Goal: Information Seeking & Learning: Learn about a topic

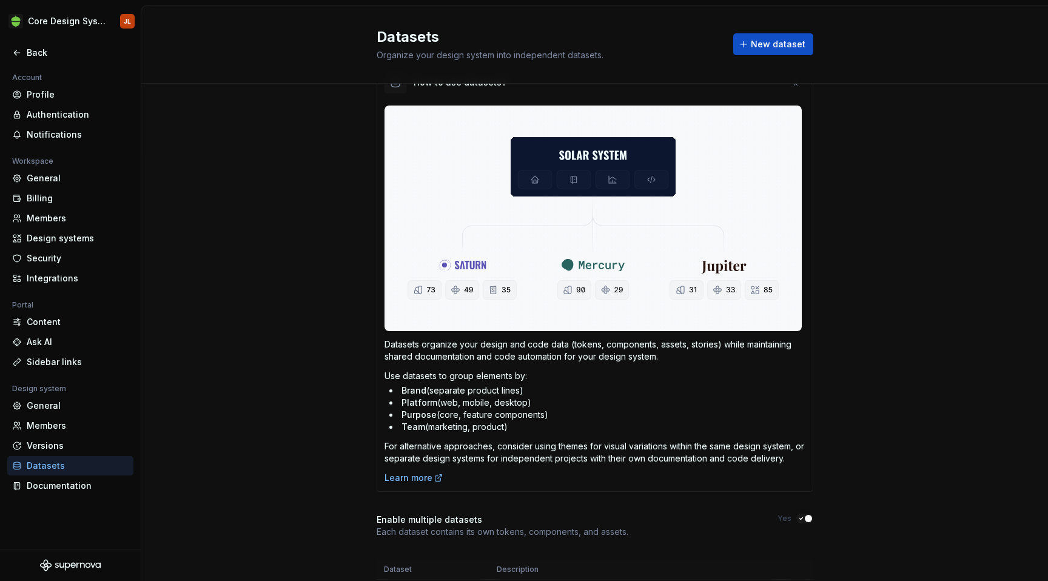
scroll to position [334, 0]
click at [52, 481] on div "Documentation" at bounding box center [78, 486] width 102 height 12
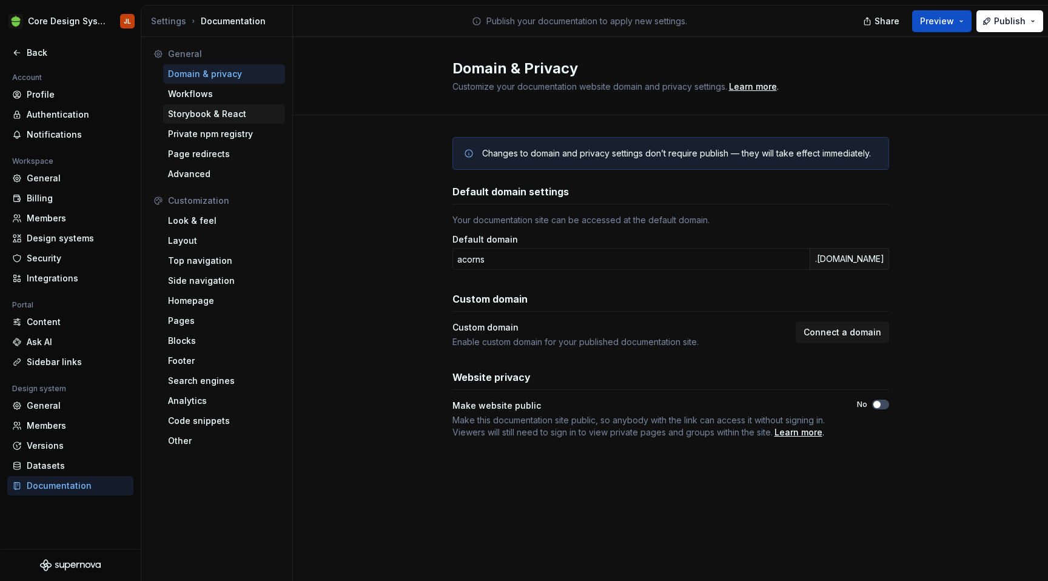
click at [216, 112] on div "Storybook & React" at bounding box center [224, 114] width 112 height 12
type textarea "*"
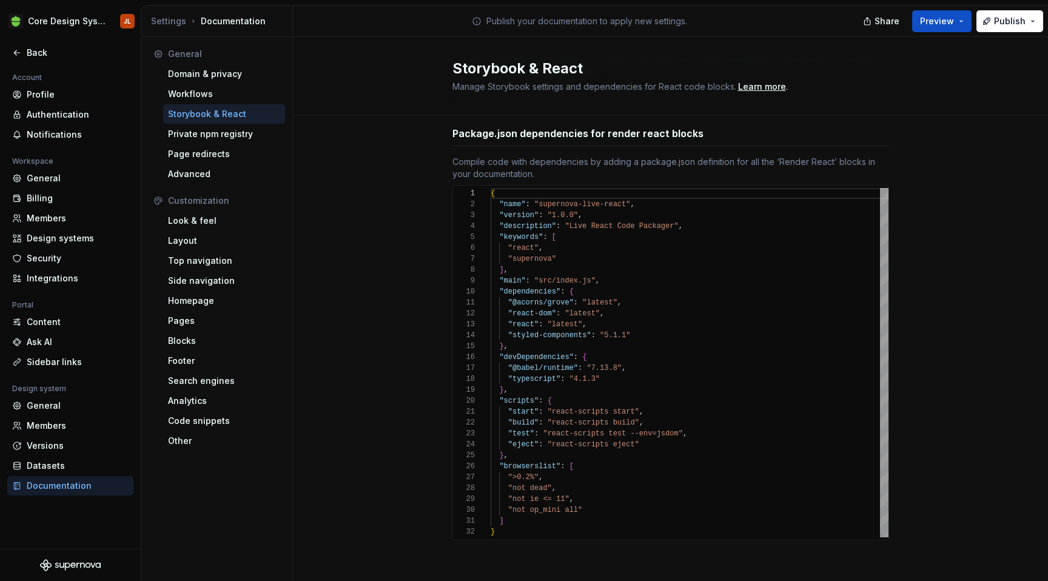
scroll to position [112, 0]
click at [190, 415] on div "Code snippets" at bounding box center [224, 421] width 112 height 12
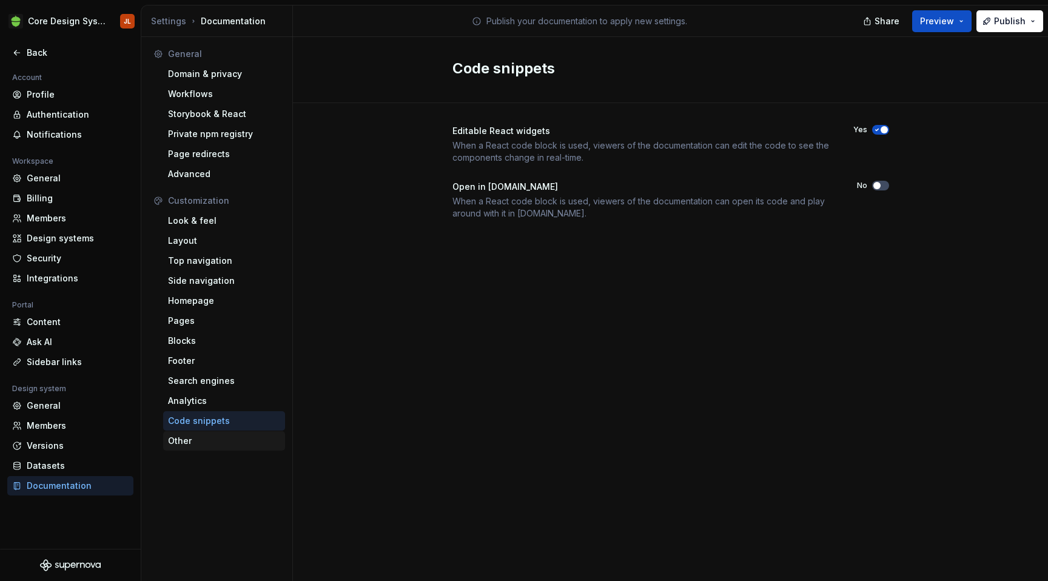
click at [190, 439] on div "Other" at bounding box center [224, 441] width 112 height 12
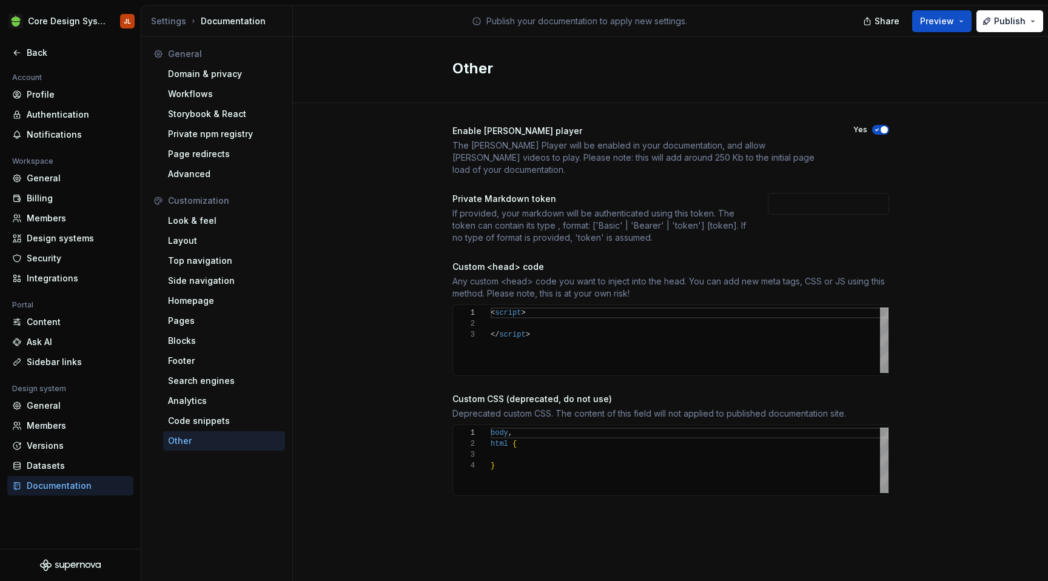
click at [544, 453] on div "body , html { }" at bounding box center [690, 461] width 398 height 66
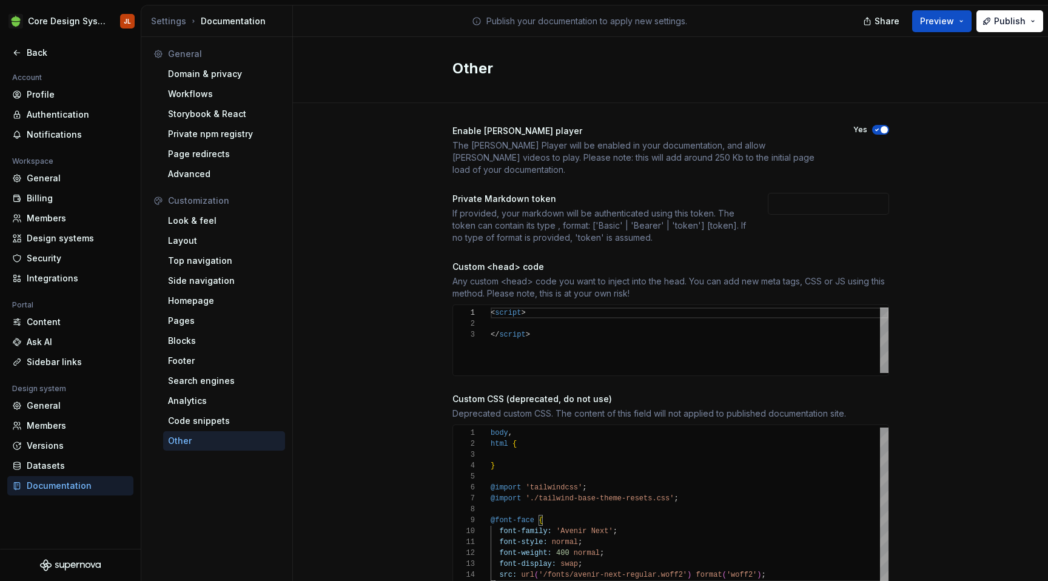
scroll to position [55, 0]
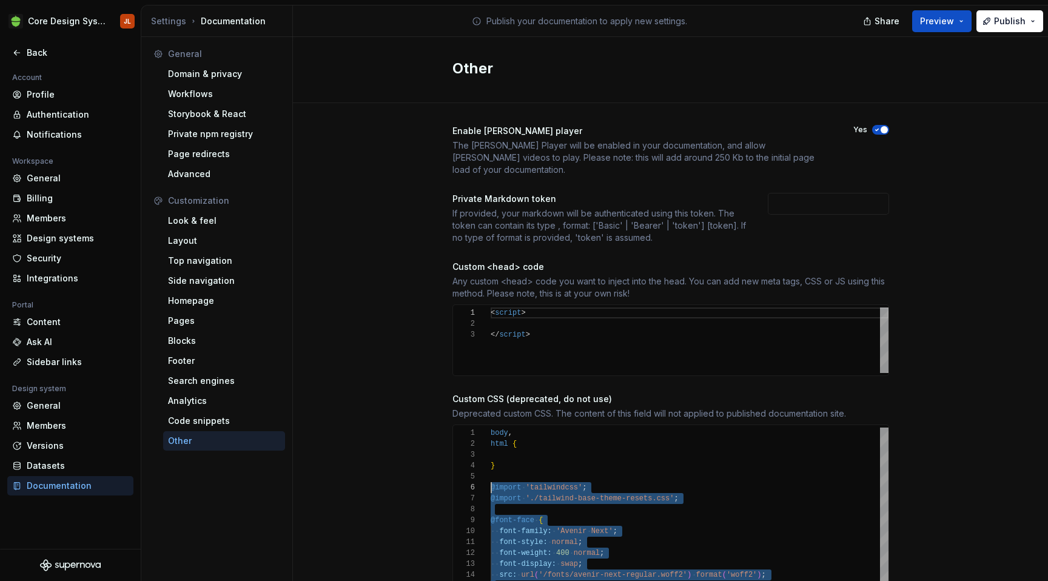
drag, startPoint x: 509, startPoint y: 577, endPoint x: 457, endPoint y: 472, distance: 117.2
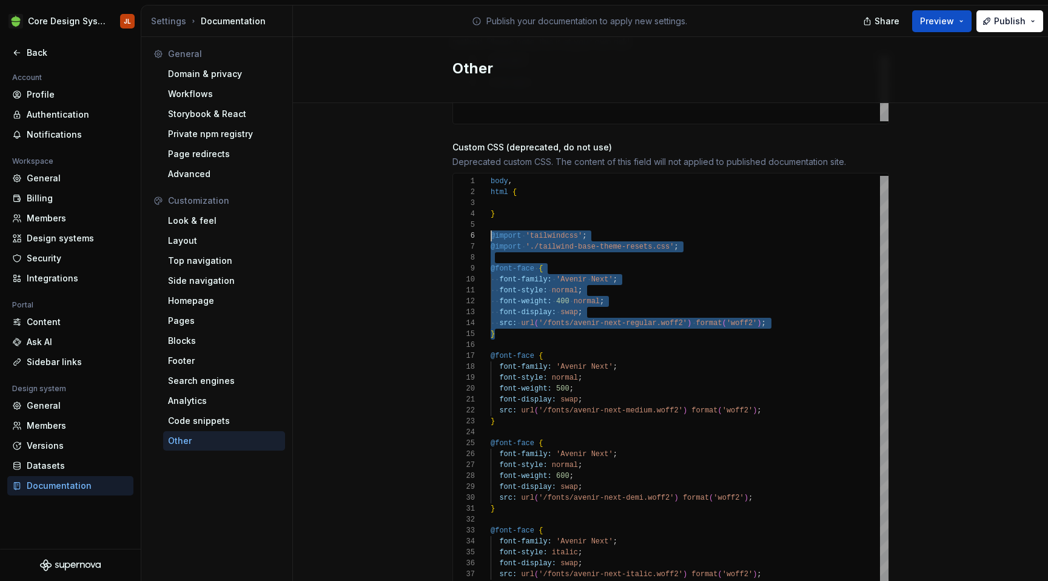
scroll to position [254, 0]
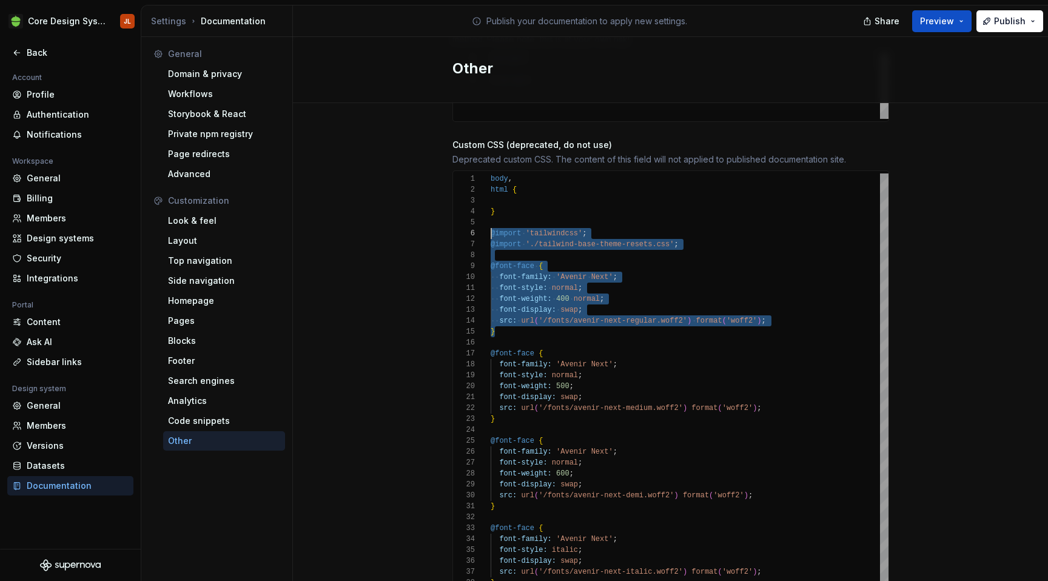
click at [527, 174] on div "@font-face { font-family: 'Avenir Next' ; font-style: italic ; font-display: sw…" at bounding box center [690, 381] width 398 height 415
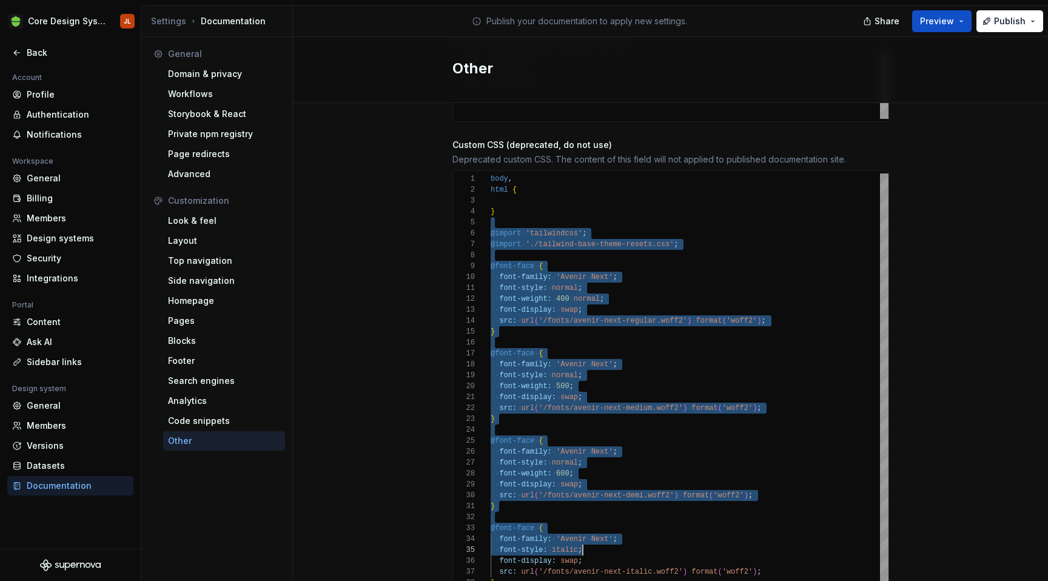
scroll to position [44, 4]
drag, startPoint x: 492, startPoint y: 209, endPoint x: 662, endPoint y: 581, distance: 408.4
click at [662, 581] on div "@font-face { font-family: 'Avenir Next' ; font-style: italic ; font-display: sw…" at bounding box center [690, 381] width 398 height 415
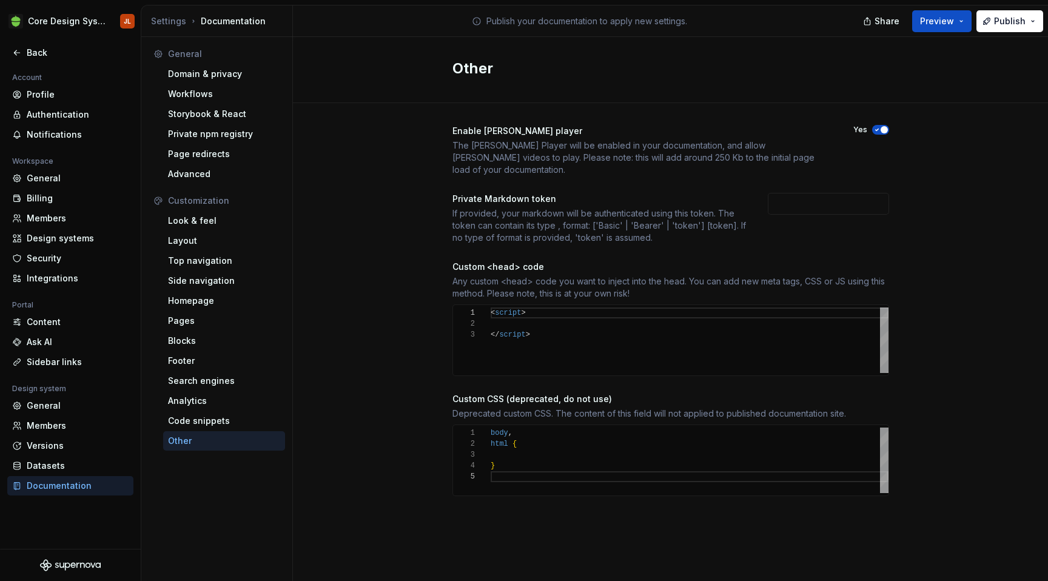
type textarea "***** ****** *"
click at [201, 109] on div "Storybook & React" at bounding box center [224, 114] width 112 height 12
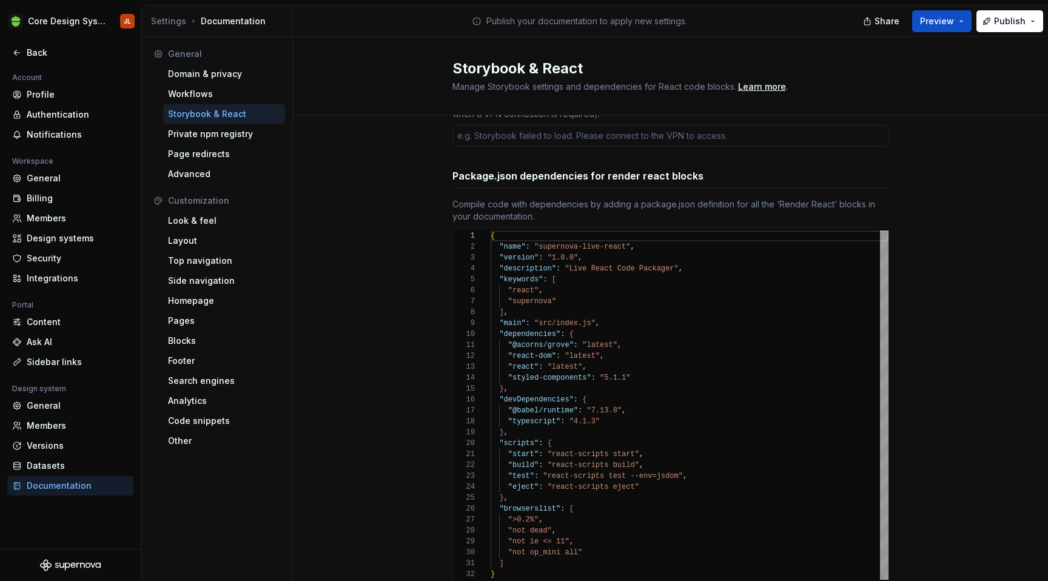
scroll to position [113, 0]
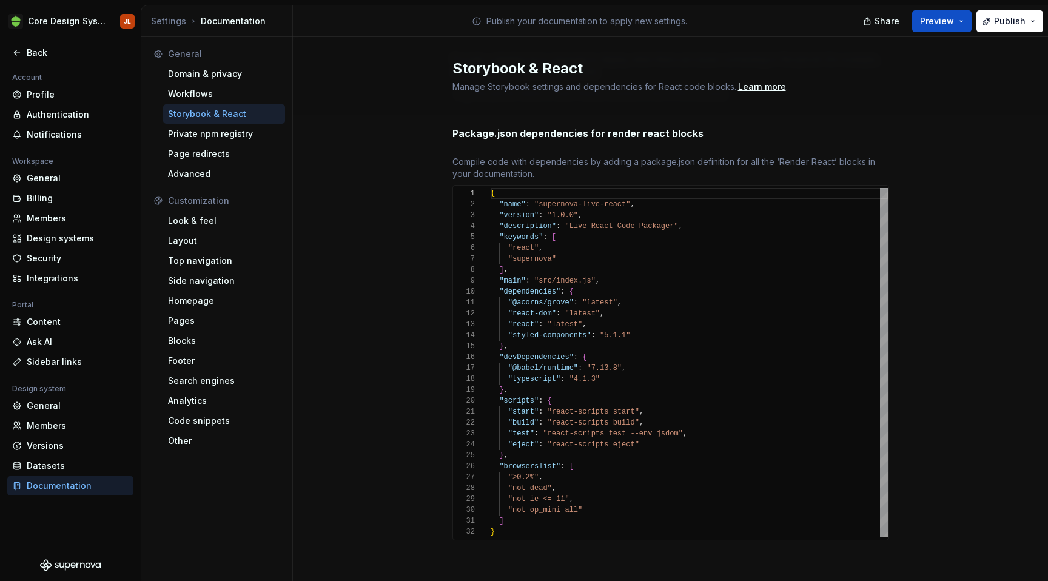
type textarea "*"
click at [187, 443] on div "Other" at bounding box center [224, 441] width 112 height 12
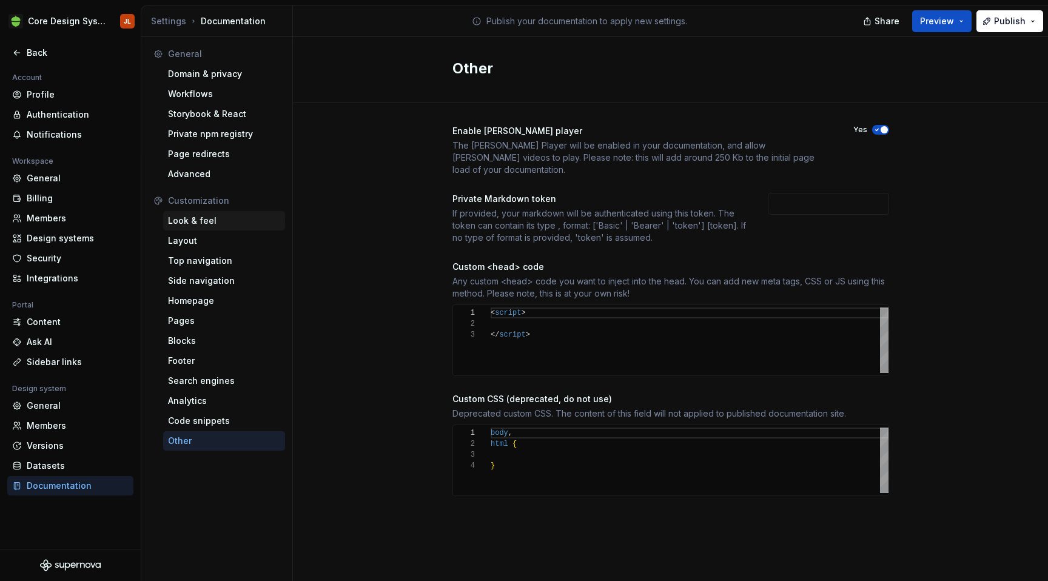
click at [194, 211] on div "Look & feel" at bounding box center [224, 220] width 122 height 19
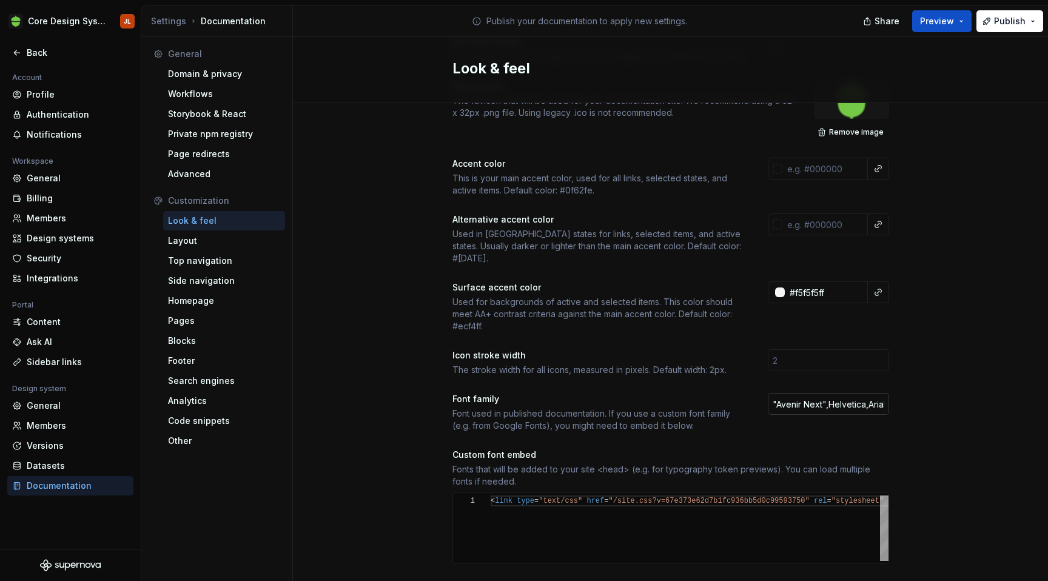
scroll to position [167, 0]
click at [828, 393] on input ""Avenir Next",Helvetica,Arial,sans-serif" at bounding box center [828, 403] width 121 height 22
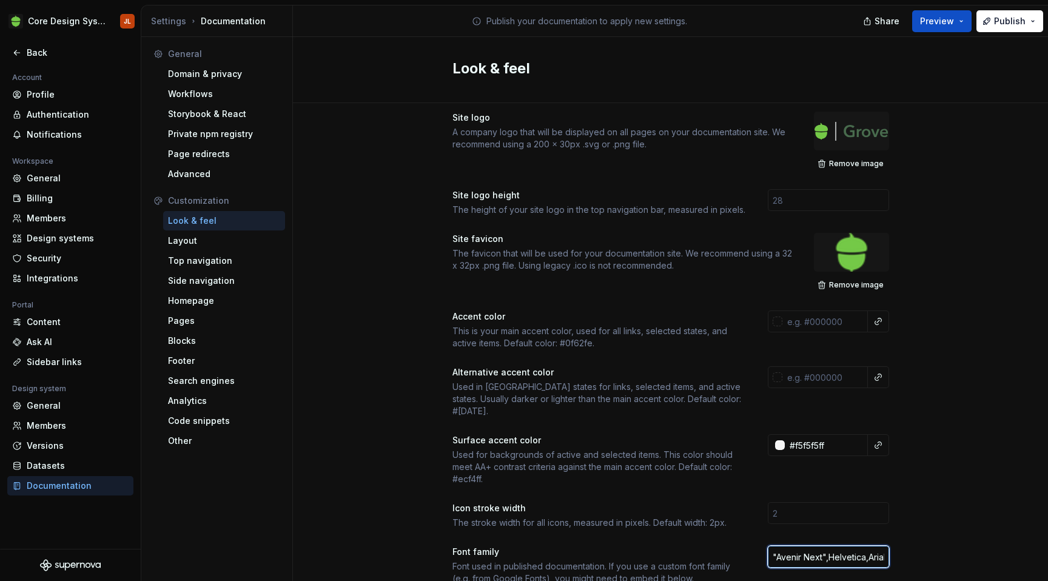
scroll to position [13, 0]
click at [215, 72] on div "Domain & privacy" at bounding box center [224, 74] width 112 height 12
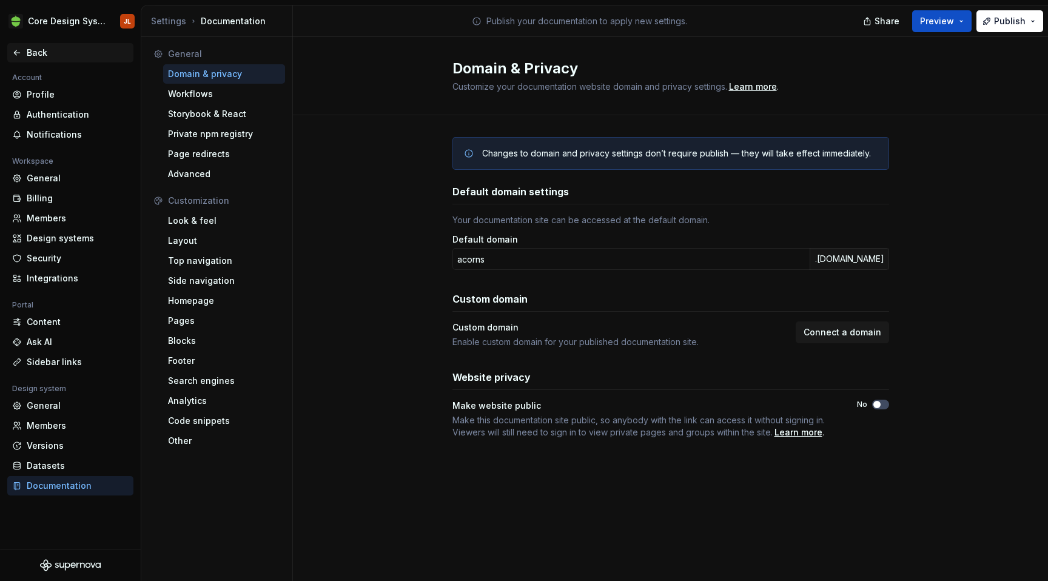
click at [27, 48] on div "Back" at bounding box center [78, 53] width 102 height 12
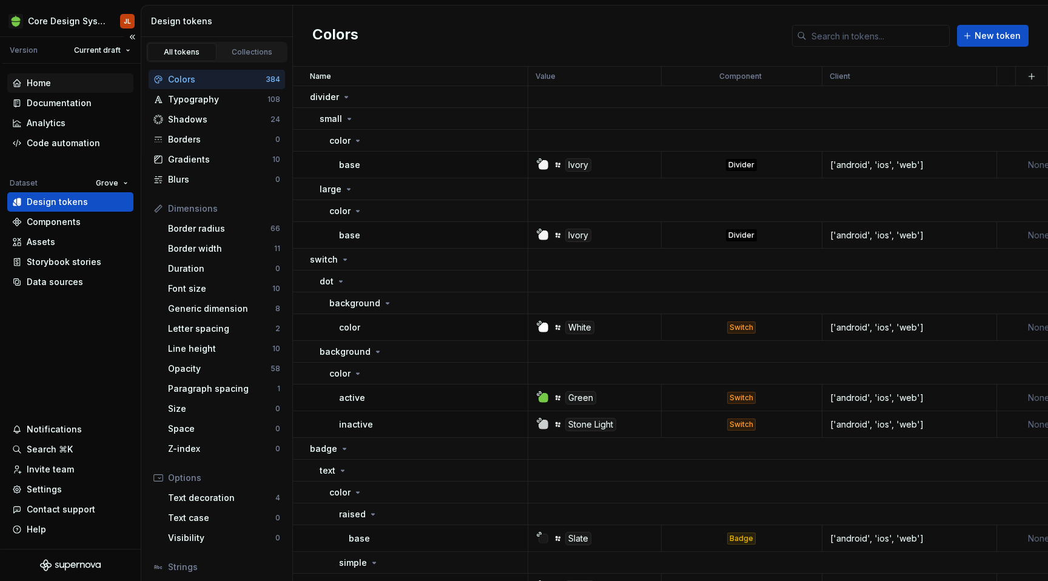
click at [47, 86] on div "Home" at bounding box center [39, 83] width 24 height 12
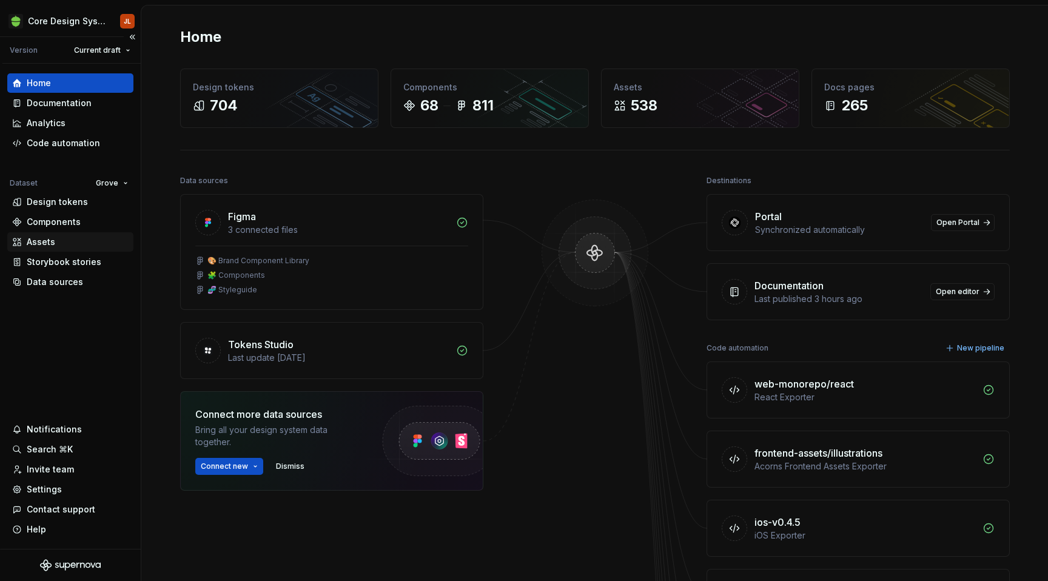
click at [59, 239] on div "Assets" at bounding box center [70, 242] width 116 height 12
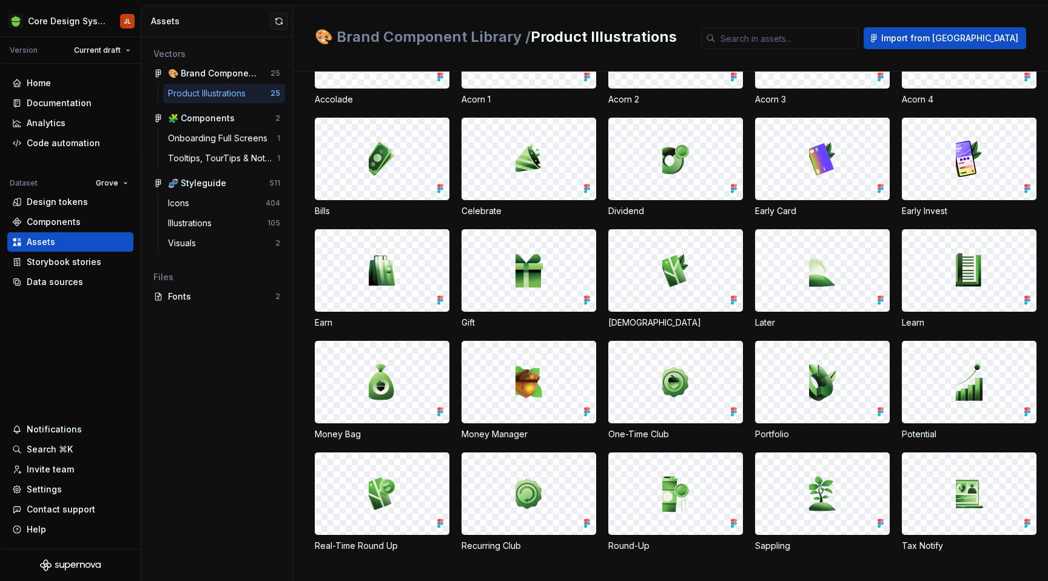
scroll to position [113, 0]
